Goal: Information Seeking & Learning: Learn about a topic

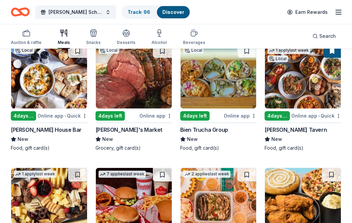
scroll to position [338, 0]
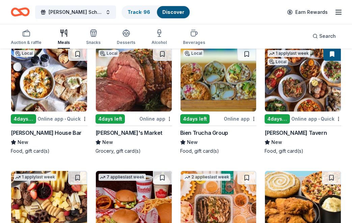
click at [306, 84] on img at bounding box center [303, 79] width 76 height 64
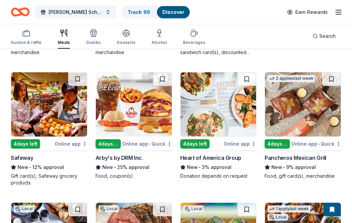
scroll to position [182, 0]
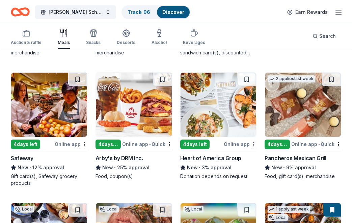
click at [282, 110] on img at bounding box center [303, 104] width 76 height 64
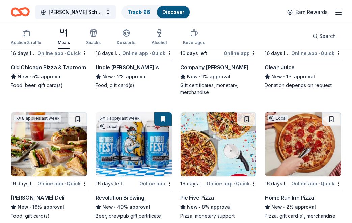
scroll to position [781, 0]
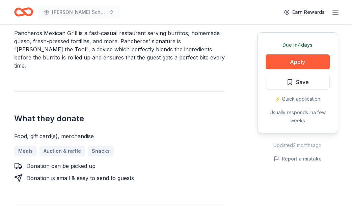
scroll to position [231, 0]
